Goal: Task Accomplishment & Management: Manage account settings

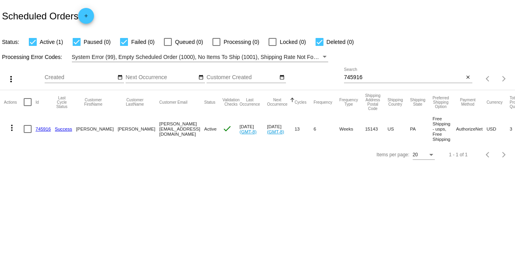
click at [391, 78] on input "745916" at bounding box center [404, 77] width 120 height 6
drag, startPoint x: 381, startPoint y: 75, endPoint x: 330, endPoint y: 79, distance: 50.7
click at [330, 79] on div "more_vert Sep Jan Feb Mar [DATE]" at bounding box center [257, 76] width 515 height 28
paste input "[PERSON_NAME]"
type input "[PERSON_NAME]"
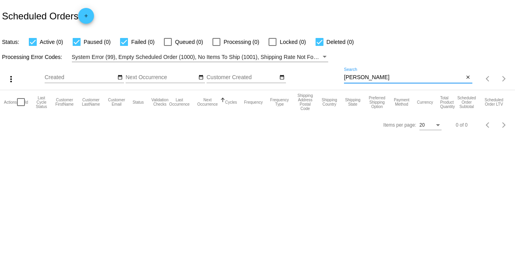
drag, startPoint x: 396, startPoint y: 77, endPoint x: 327, endPoint y: 78, distance: 68.4
click at [327, 78] on div "more_vert Sep Jan Feb Mar [DATE]" at bounding box center [257, 76] width 515 height 28
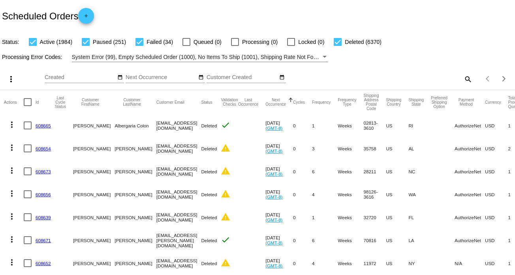
click at [413, 80] on div "search" at bounding box center [408, 79] width 128 height 12
click at [463, 79] on mat-icon "search" at bounding box center [467, 79] width 9 height 12
click at [358, 75] on input "Search" at bounding box center [408, 77] width 128 height 6
click at [463, 77] on mat-icon "search" at bounding box center [467, 79] width 9 height 12
click at [360, 77] on input "Search" at bounding box center [408, 77] width 128 height 6
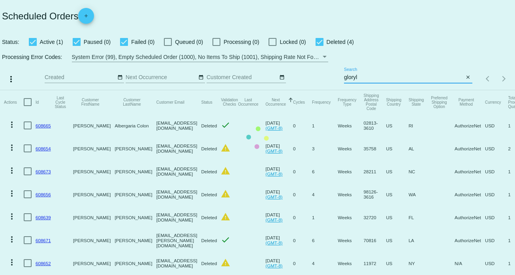
type input "[EMAIL_ADDRESS][DOMAIN_NAME]"
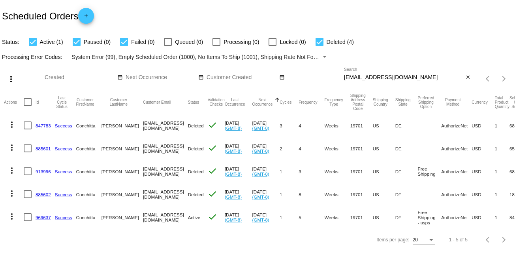
click at [41, 217] on link "969637" at bounding box center [43, 217] width 15 height 5
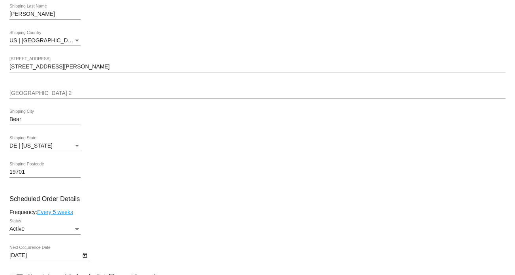
scroll to position [316, 0]
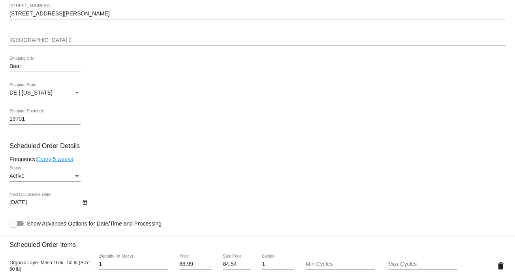
click at [83, 204] on icon "Open calendar" at bounding box center [85, 202] width 4 height 5
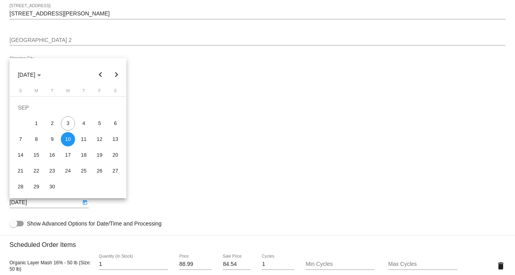
click at [226, 141] on div at bounding box center [257, 137] width 515 height 275
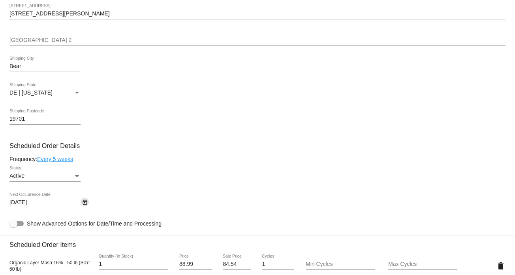
click at [82, 204] on icon "Open calendar" at bounding box center [85, 202] width 6 height 9
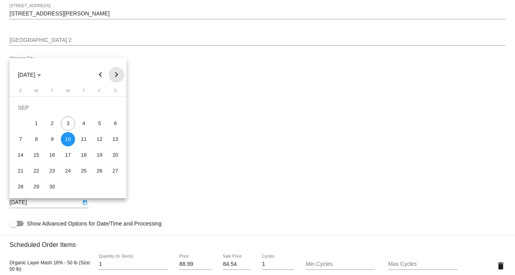
click at [113, 75] on button "Next month" at bounding box center [117, 75] width 16 height 16
click at [68, 107] on div "1" at bounding box center [68, 107] width 14 height 14
type input "[DATE]"
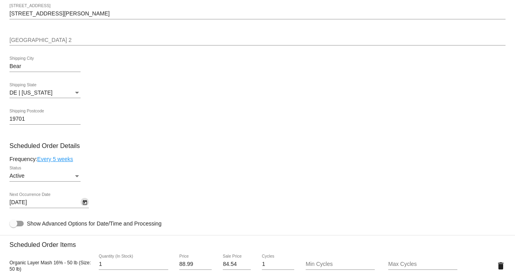
scroll to position [356, 0]
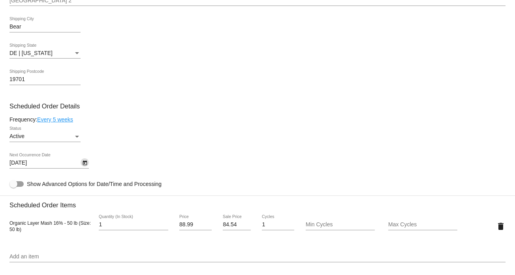
click at [84, 164] on icon "Open calendar" at bounding box center [85, 162] width 4 height 5
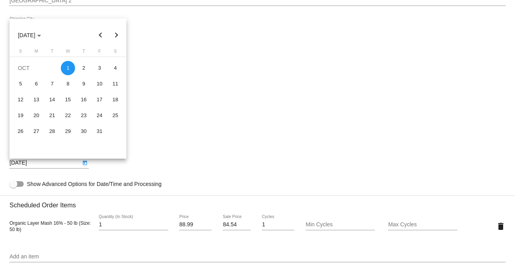
click at [102, 33] on button "Previous month" at bounding box center [101, 35] width 16 height 16
click at [193, 75] on div at bounding box center [257, 137] width 515 height 275
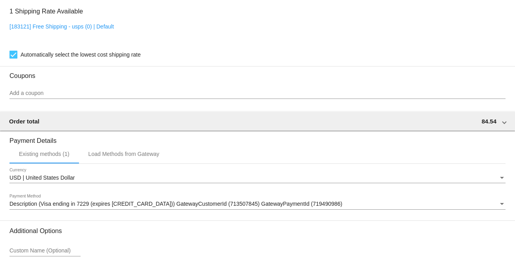
scroll to position [686, 0]
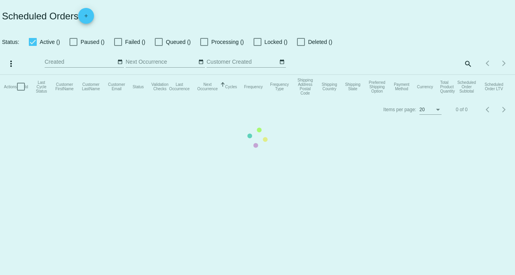
checkbox input "true"
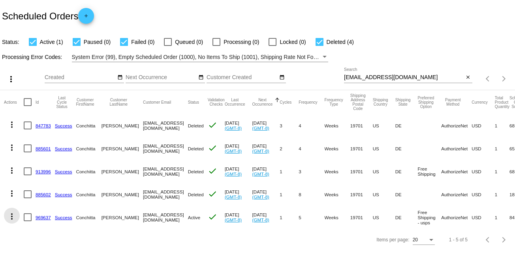
click at [16, 216] on mat-icon "more_vert" at bounding box center [11, 215] width 9 height 9
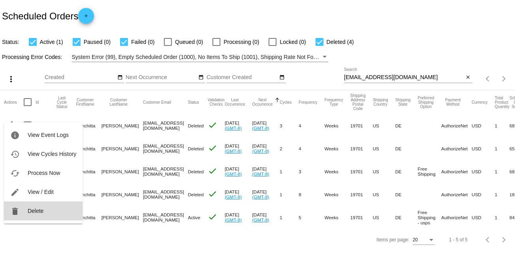
click at [53, 209] on button "delete Delete" at bounding box center [43, 210] width 79 height 19
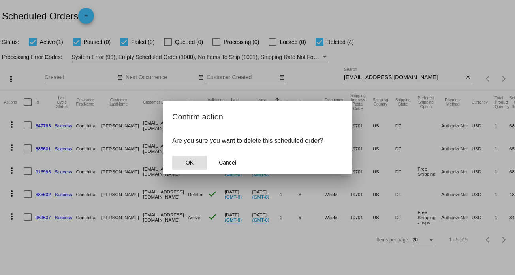
click at [191, 164] on span "OK" at bounding box center [190, 162] width 8 height 6
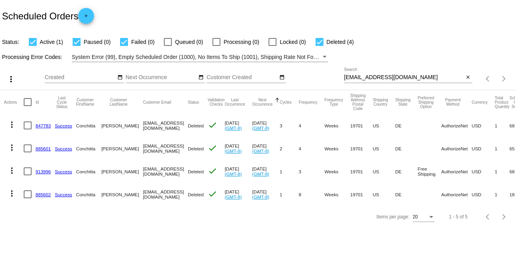
drag, startPoint x: 2, startPoint y: 16, endPoint x: 93, endPoint y: 20, distance: 91.8
click at [93, 20] on div "Scheduled Orders add" at bounding box center [257, 16] width 515 height 32
click at [212, 20] on div "Scheduled Orders add" at bounding box center [257, 16] width 515 height 32
click at [470, 77] on mat-icon "close" at bounding box center [469, 77] width 6 height 6
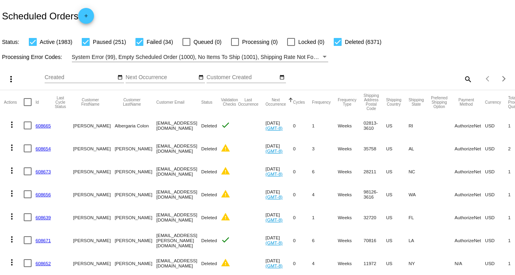
click at [463, 80] on mat-icon "search" at bounding box center [467, 79] width 9 height 12
click at [381, 78] on input "Search" at bounding box center [408, 77] width 128 height 6
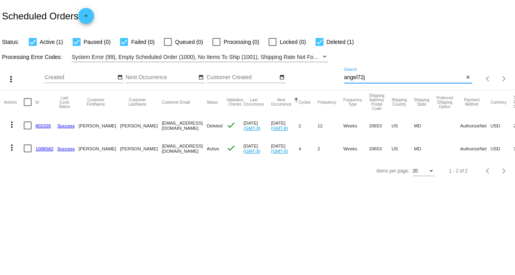
type input "angel72j"
click at [38, 150] on link "1006582" at bounding box center [45, 148] width 18 height 5
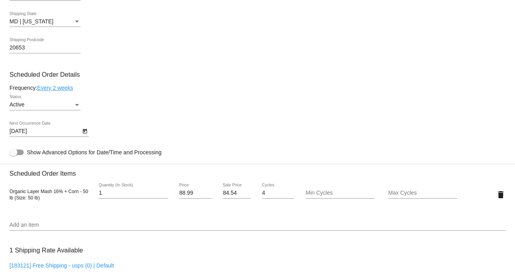
scroll to position [395, 0]
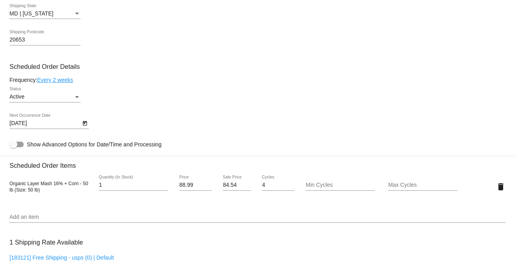
click at [58, 82] on link "Every 2 weeks" at bounding box center [55, 80] width 36 height 6
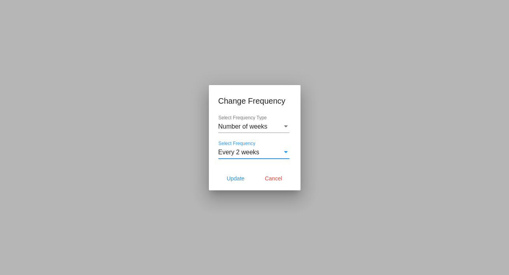
click at [266, 149] on div "Every 2 weeks" at bounding box center [251, 152] width 64 height 7
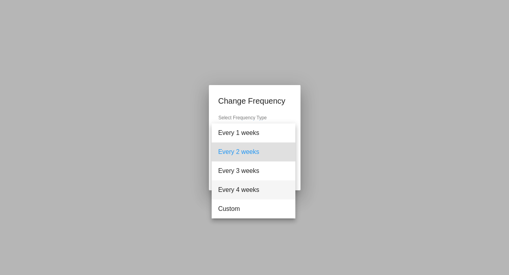
click at [263, 184] on span "Every 4 weeks" at bounding box center [253, 189] width 71 height 19
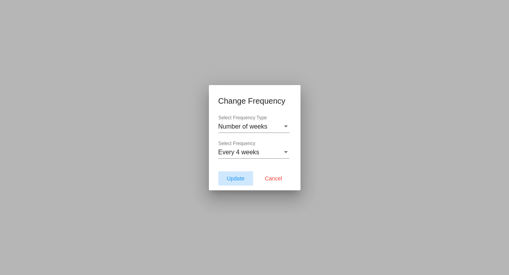
click at [242, 180] on span "Update" at bounding box center [236, 178] width 18 height 6
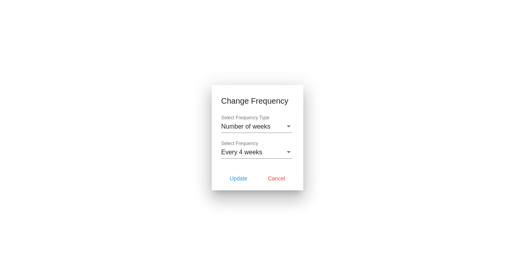
type input "[DATE]"
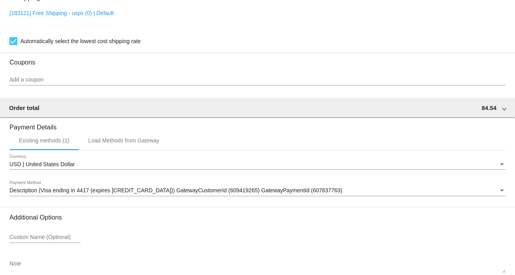
scroll to position [686, 0]
